Goal: Complete application form

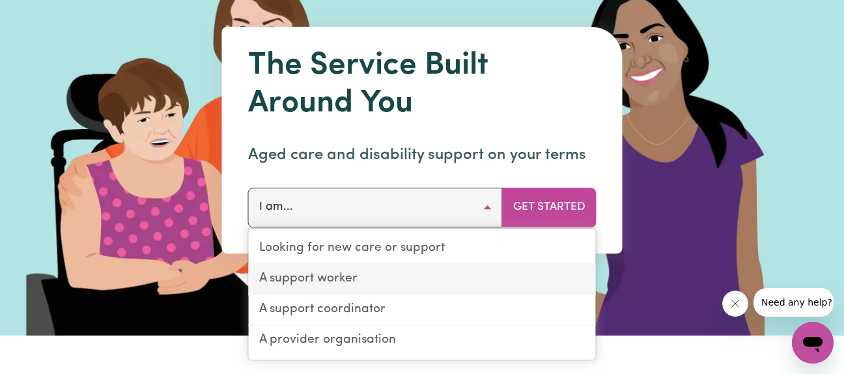
click at [356, 281] on link "A support worker" at bounding box center [422, 279] width 347 height 31
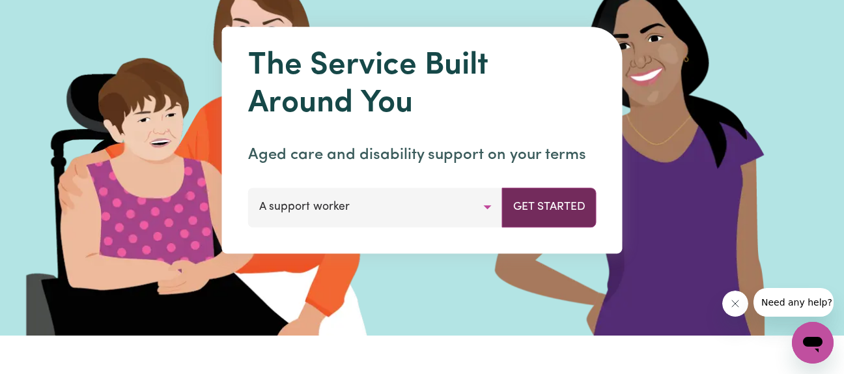
click at [557, 204] on button "Get Started" at bounding box center [549, 206] width 94 height 39
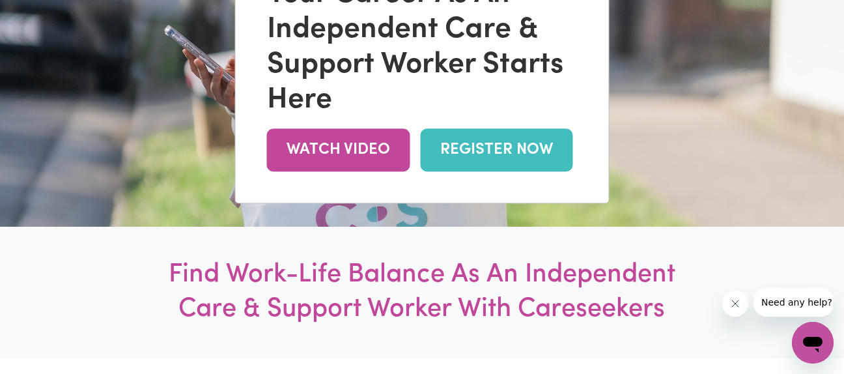
scroll to position [161, 0]
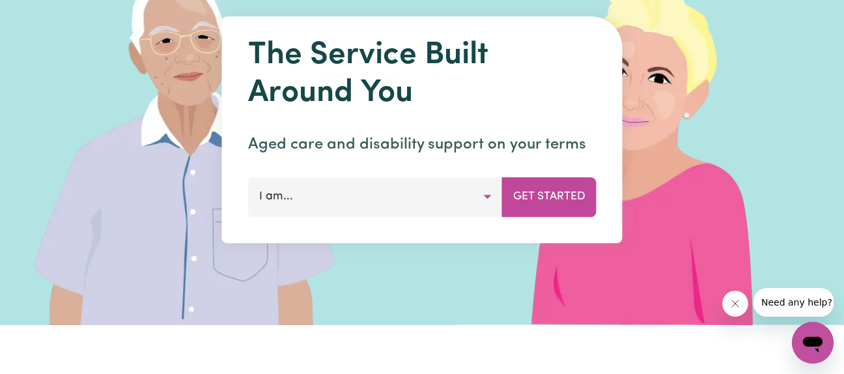
scroll to position [122, 0]
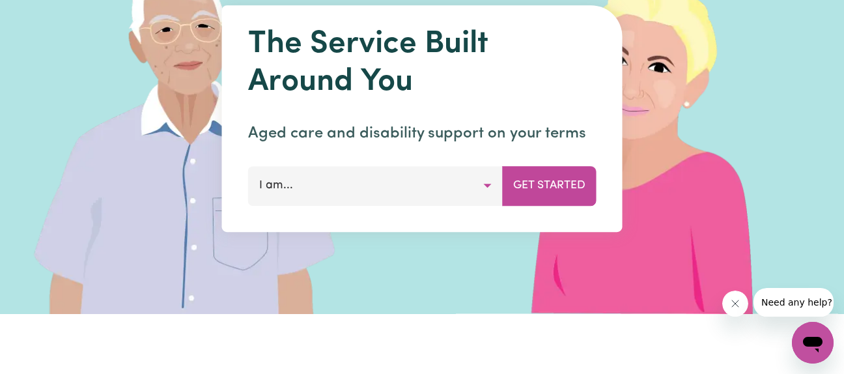
click at [483, 180] on button "I am..." at bounding box center [375, 185] width 255 height 39
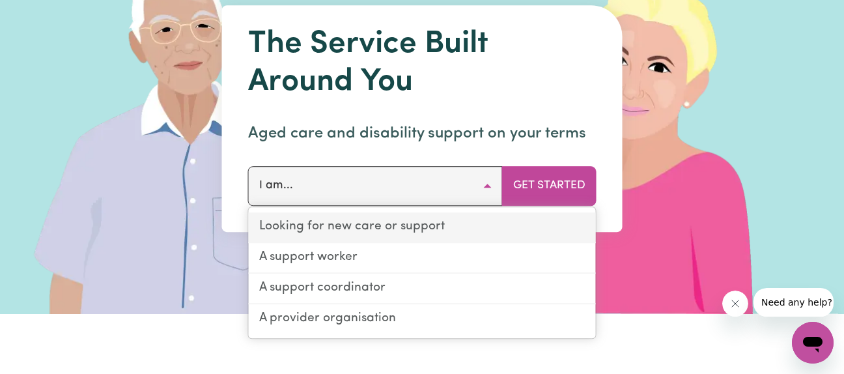
click at [410, 223] on link "Looking for new care or support" at bounding box center [422, 227] width 347 height 31
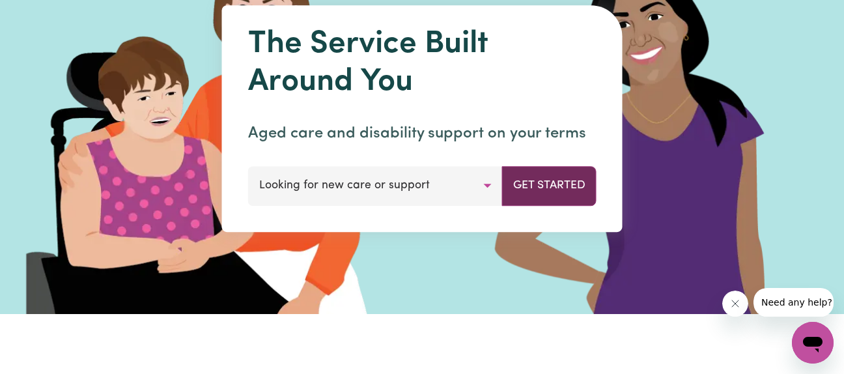
click at [544, 184] on button "Get Started" at bounding box center [549, 185] width 94 height 39
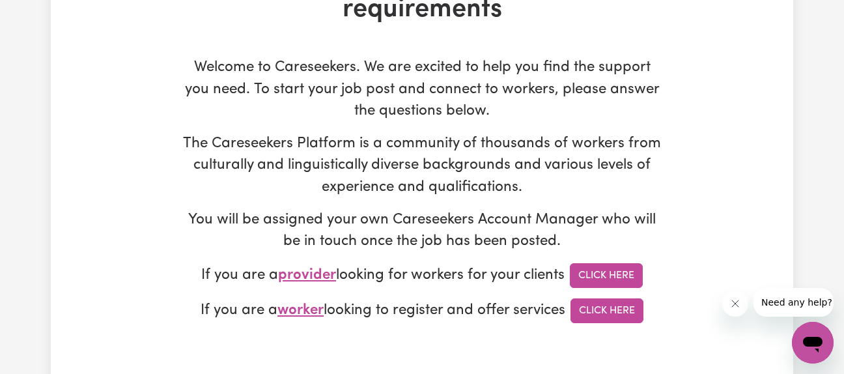
scroll to position [128, 0]
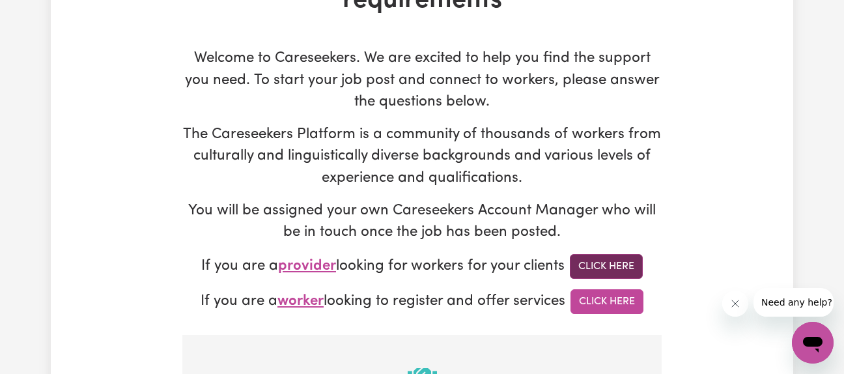
click at [613, 258] on link "Click Here" at bounding box center [606, 266] width 73 height 25
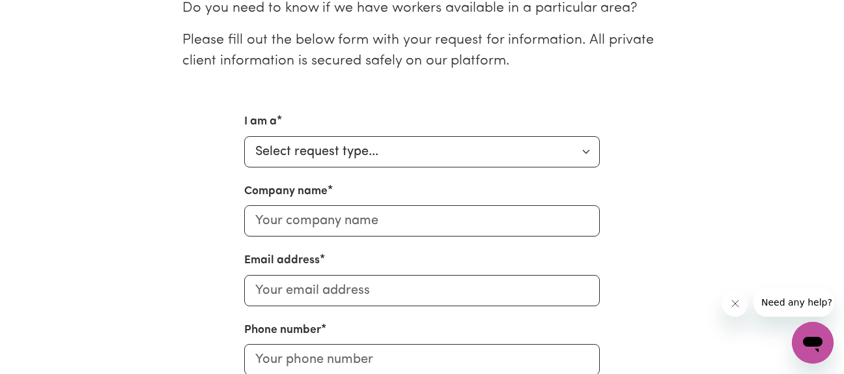
scroll to position [369, 0]
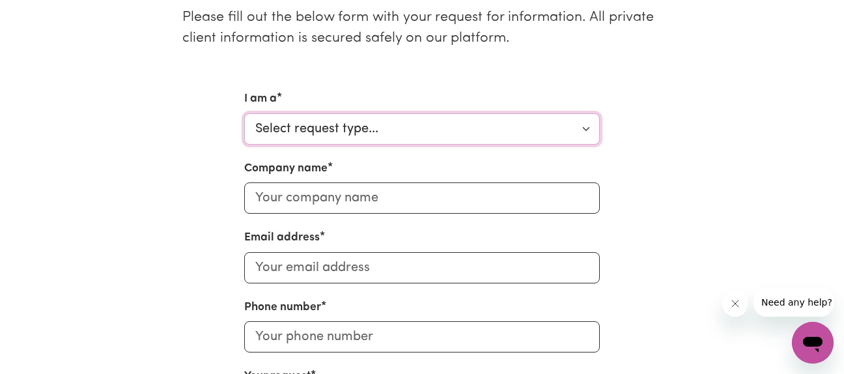
click at [584, 127] on select "Select request type... Individual looking for care and support for myself and m…" at bounding box center [421, 128] width 355 height 31
select select "Individual"
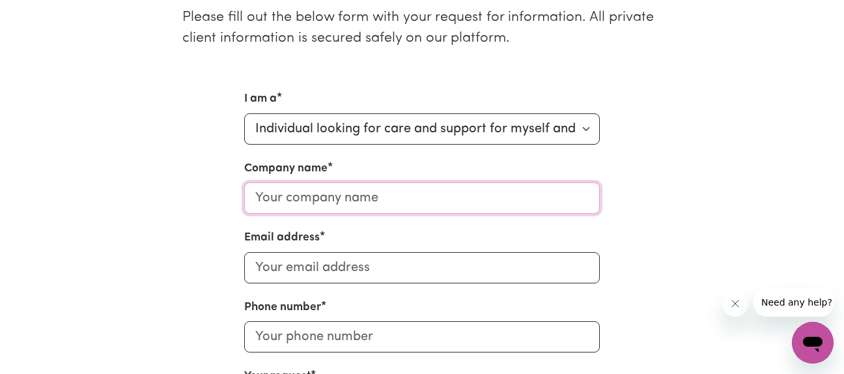
click at [549, 192] on input "Company name" at bounding box center [421, 197] width 355 height 31
type input "[PERSON_NAME]"
click at [323, 272] on input "Email address" at bounding box center [421, 267] width 355 height 31
type input "[EMAIL_ADDRESS][DOMAIN_NAME]"
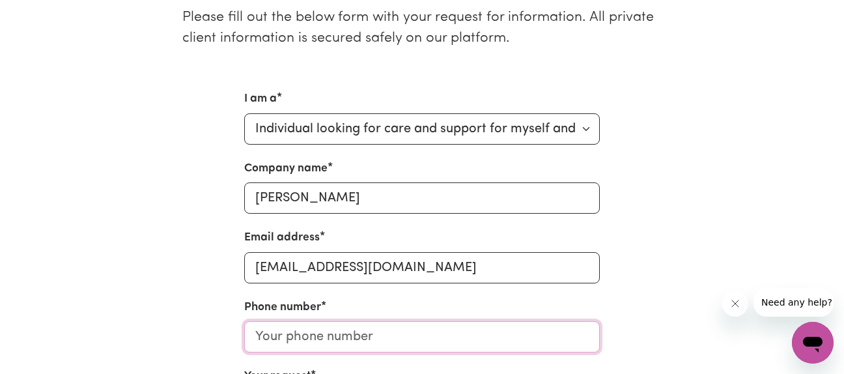
type input "0411422773"
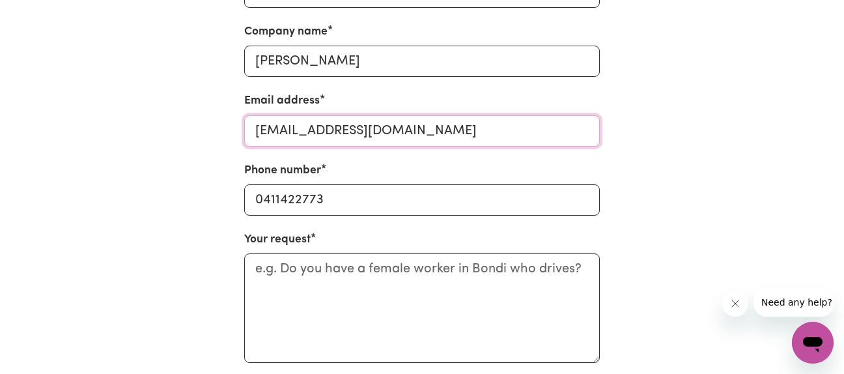
scroll to position [618, 0]
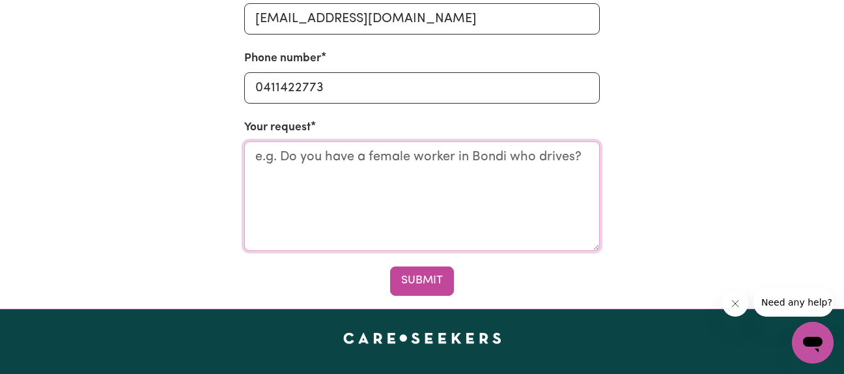
click at [279, 161] on textarea "Your request" at bounding box center [421, 195] width 355 height 109
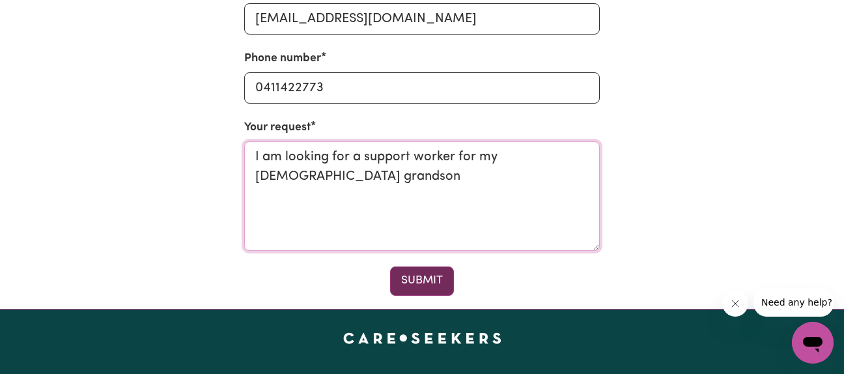
type textarea "I am looking for a support worker for my 19 year old grandson"
click at [415, 281] on button "Submit" at bounding box center [422, 280] width 64 height 29
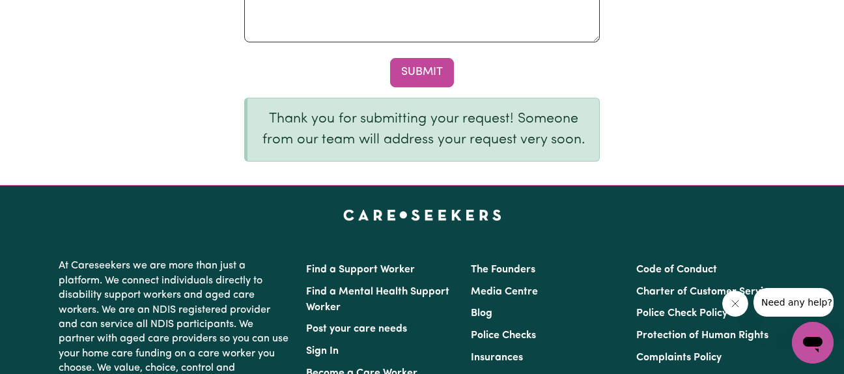
scroll to position [837, 0]
